Goal: Task Accomplishment & Management: Use online tool/utility

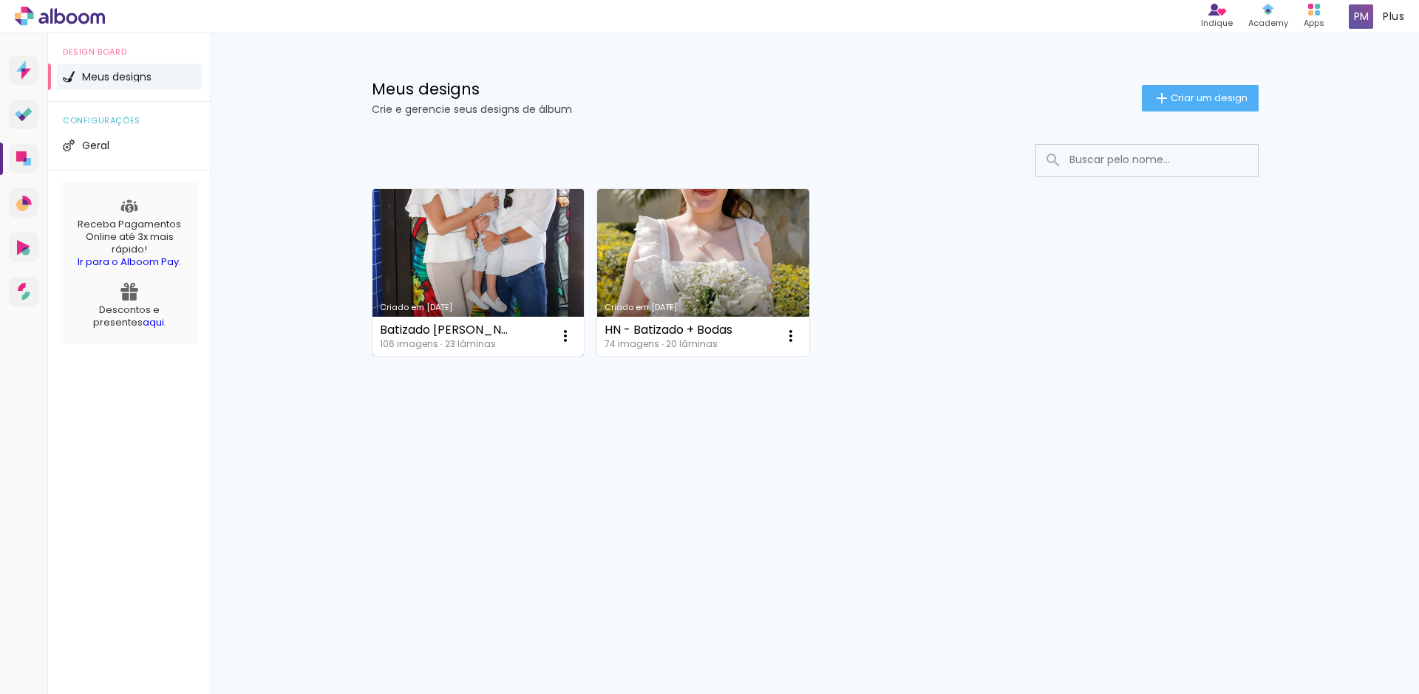
click at [530, 230] on link "Criado em [DATE]" at bounding box center [478, 272] width 212 height 167
